Goal: Use online tool/utility: Utilize a website feature to perform a specific function

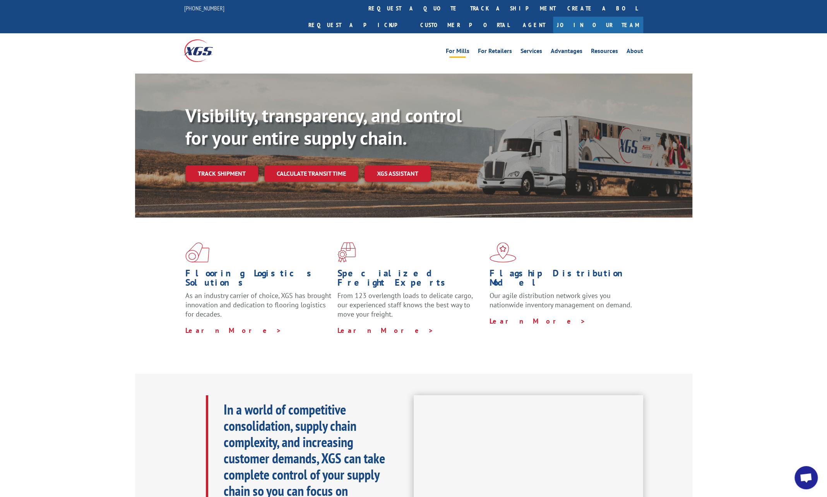
click at [460, 48] on link "For Mills" at bounding box center [458, 52] width 24 height 9
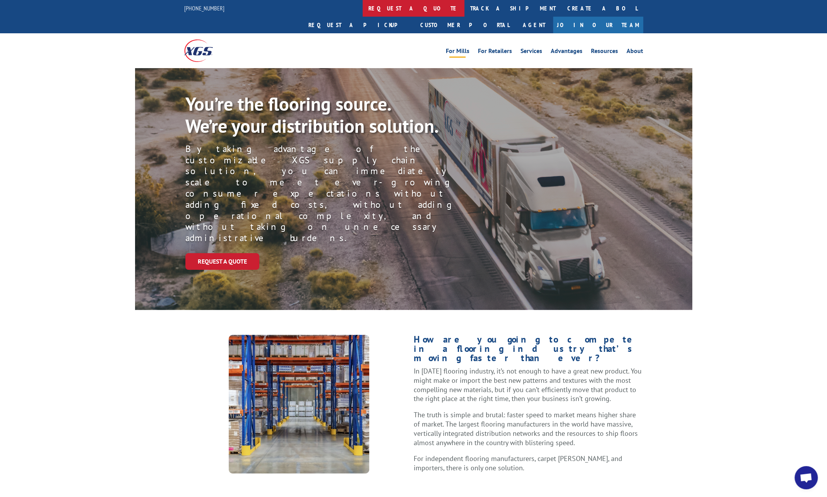
click at [362, 12] on link "request a quote" at bounding box center [413, 8] width 102 height 17
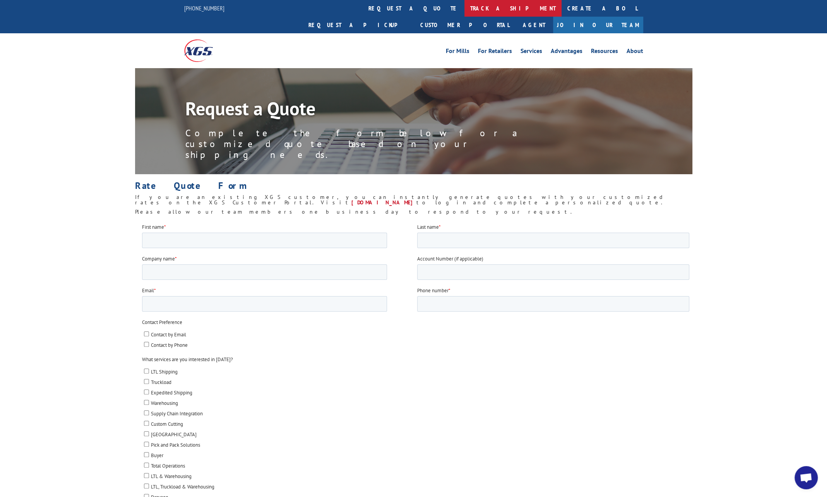
click at [464, 8] on link "track a shipment" at bounding box center [512, 8] width 97 height 17
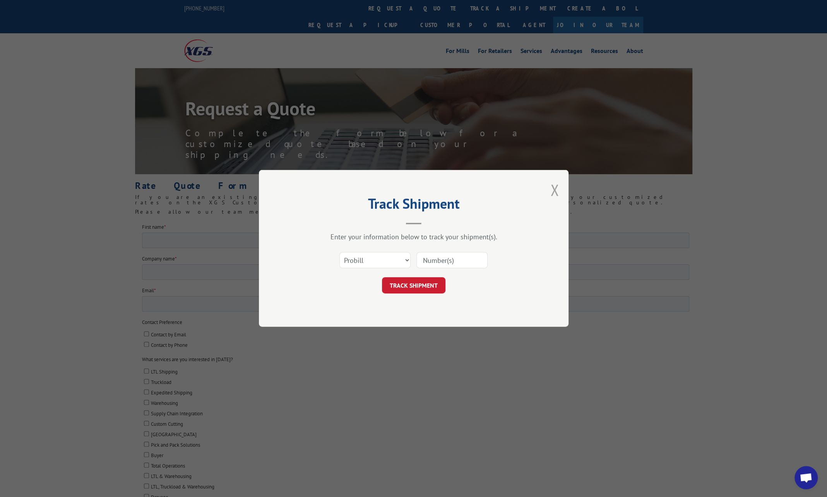
click at [551, 189] on button "Close modal" at bounding box center [554, 189] width 9 height 21
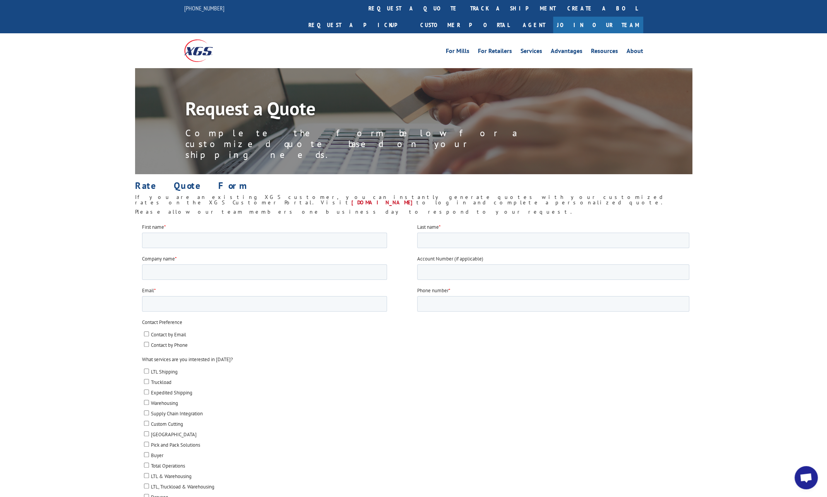
click at [208, 39] on img at bounding box center [198, 50] width 29 height 22
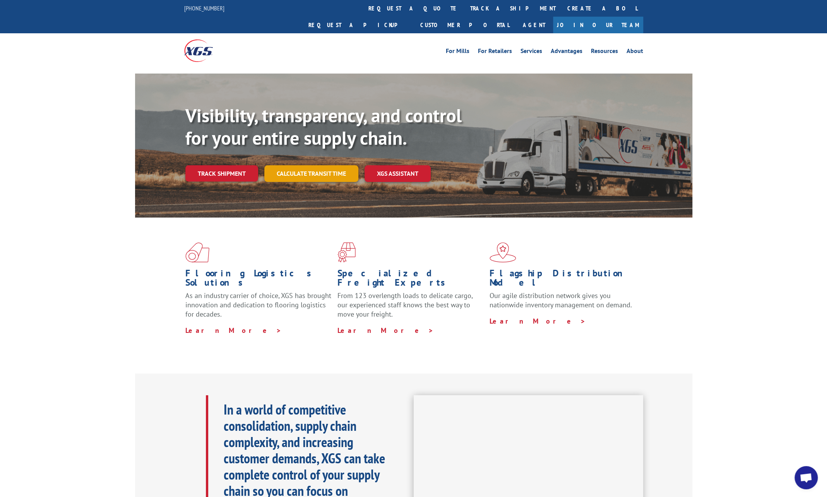
click at [305, 165] on link "Calculate transit time" at bounding box center [311, 173] width 94 height 17
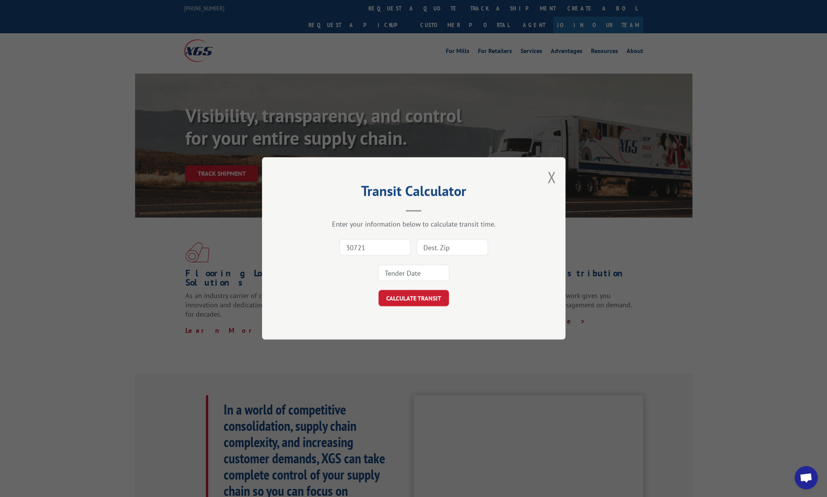
type input "30721"
type input "15222"
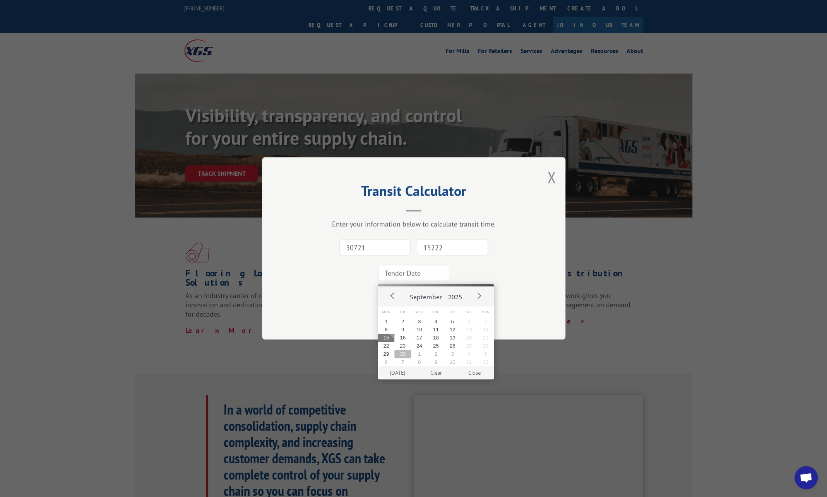
click at [401, 354] on button "30" at bounding box center [402, 354] width 17 height 8
type input "2025-09-30"
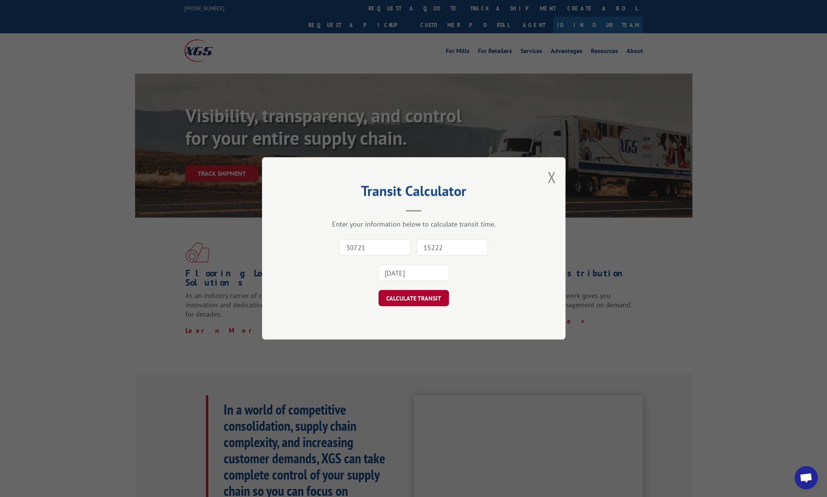
click at [422, 296] on button "CALCULATE TRANSIT" at bounding box center [413, 298] width 70 height 16
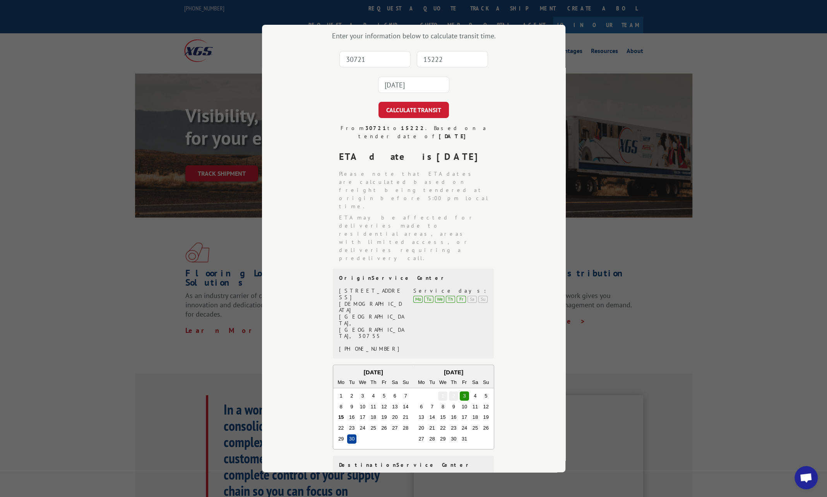
scroll to position [56, 0]
click at [755, 174] on div "Transit Calculator Enter your information below to calculate transit time. 3072…" at bounding box center [413, 248] width 827 height 497
